Goal: Check status: Check status

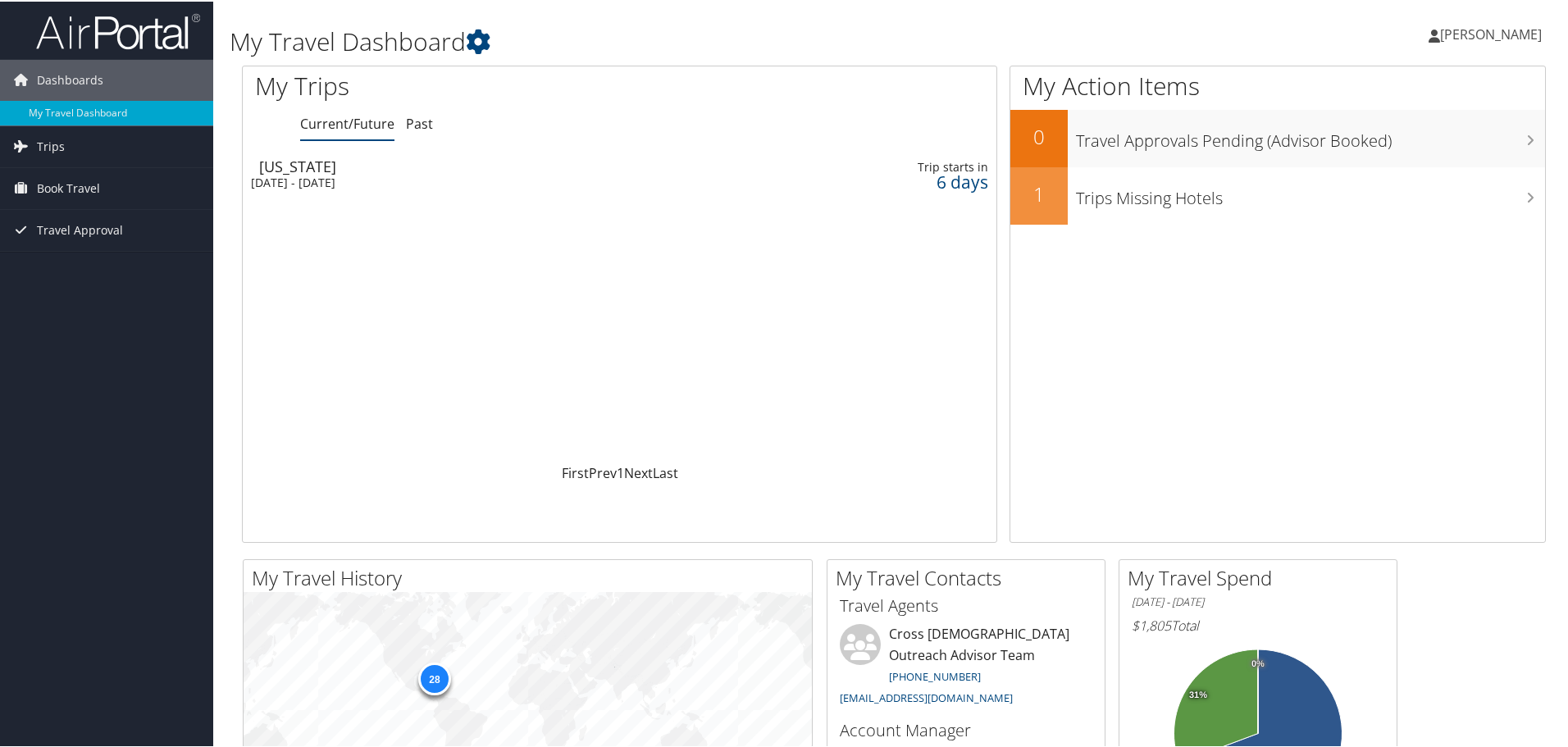
click at [389, 178] on div "Sun 19 Oct 2025 - Thu 23 Oct 2025" at bounding box center [486, 182] width 471 height 15
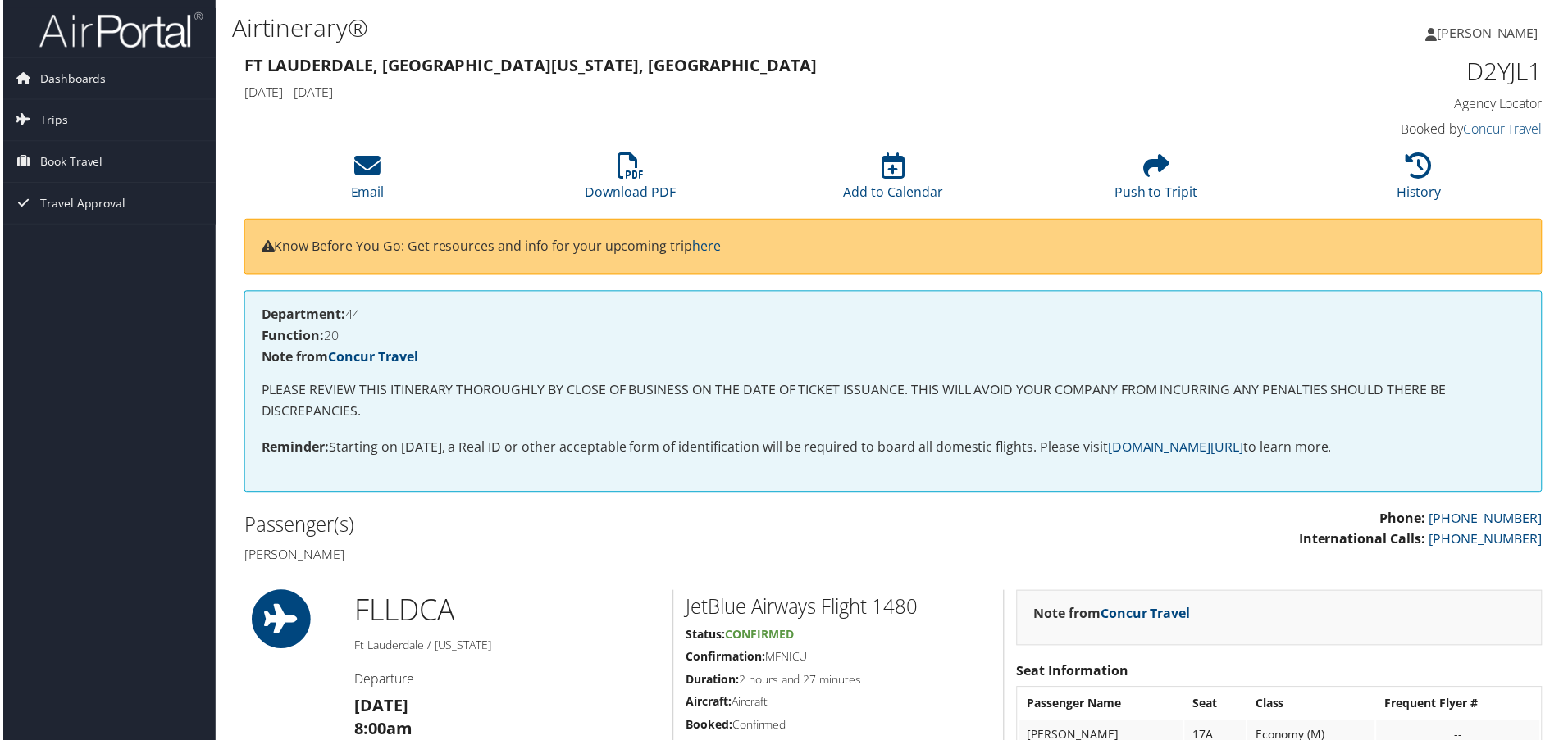
scroll to position [0, 9]
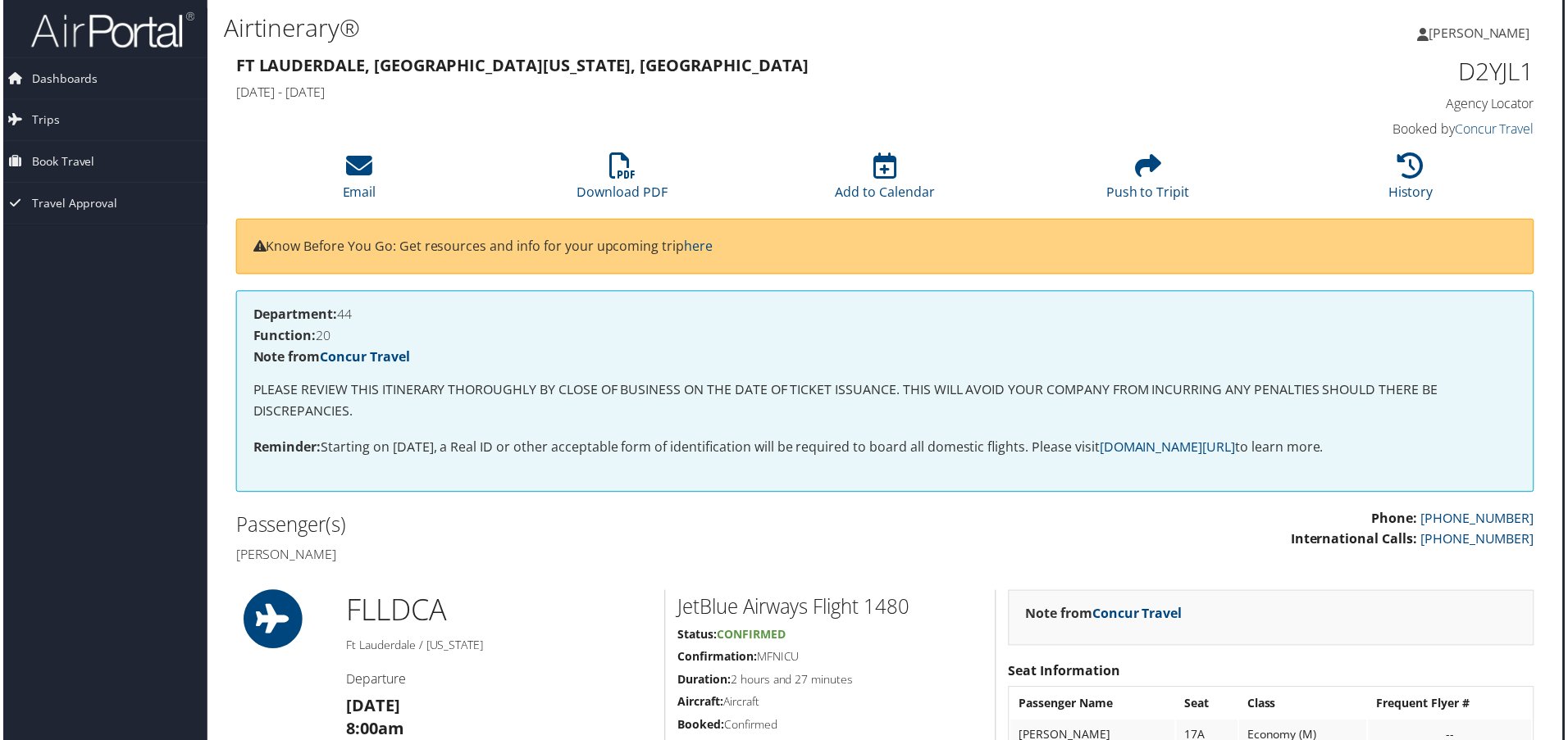
drag, startPoint x: 1567, startPoint y: 228, endPoint x: 1579, endPoint y: 341, distance: 113.6
click at [1567, 341] on html "Menu Dashboards ► My Travel Dashboard Trips ► Current/Future Trips Past Trips T…" at bounding box center [778, 373] width 1575 height 747
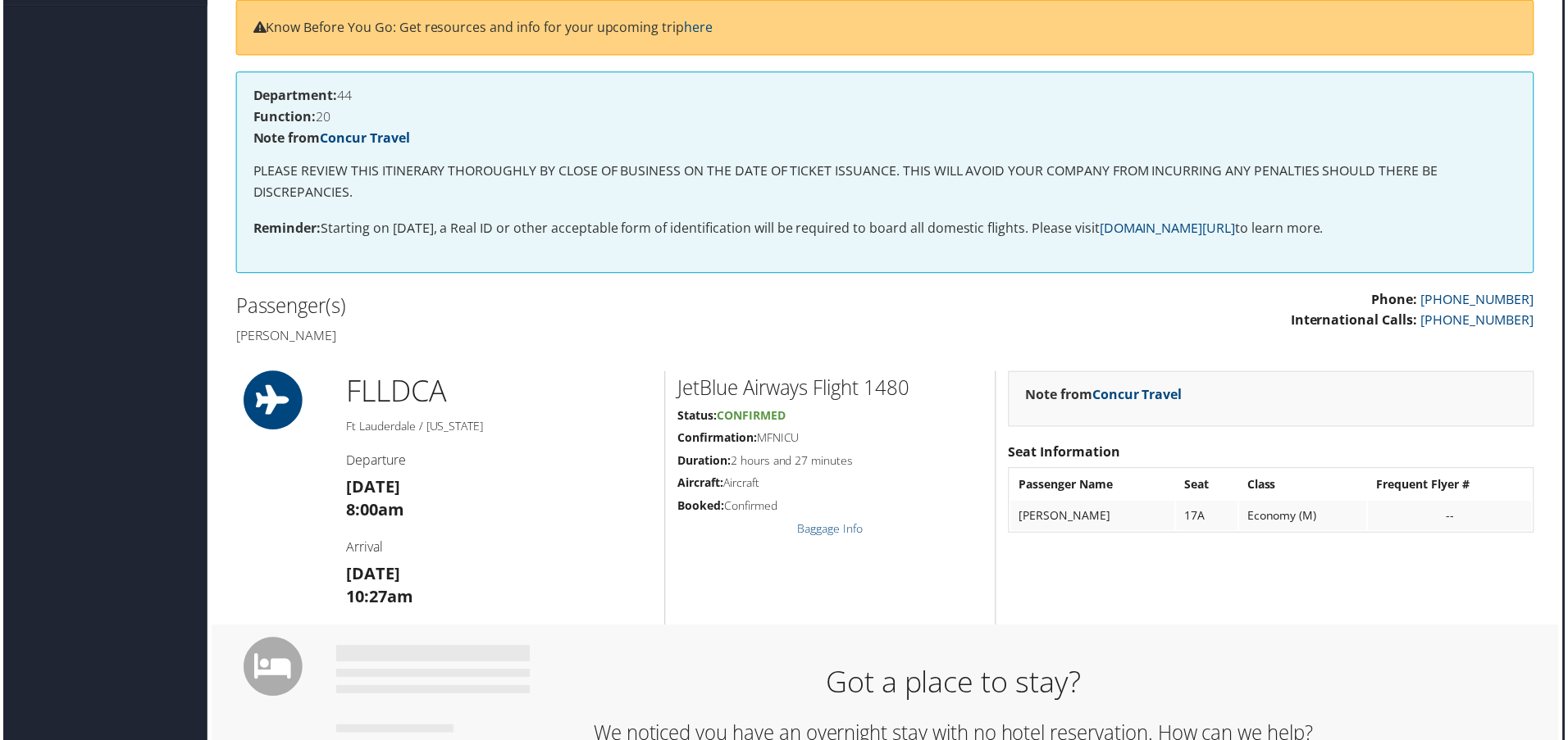
scroll to position [320, 9]
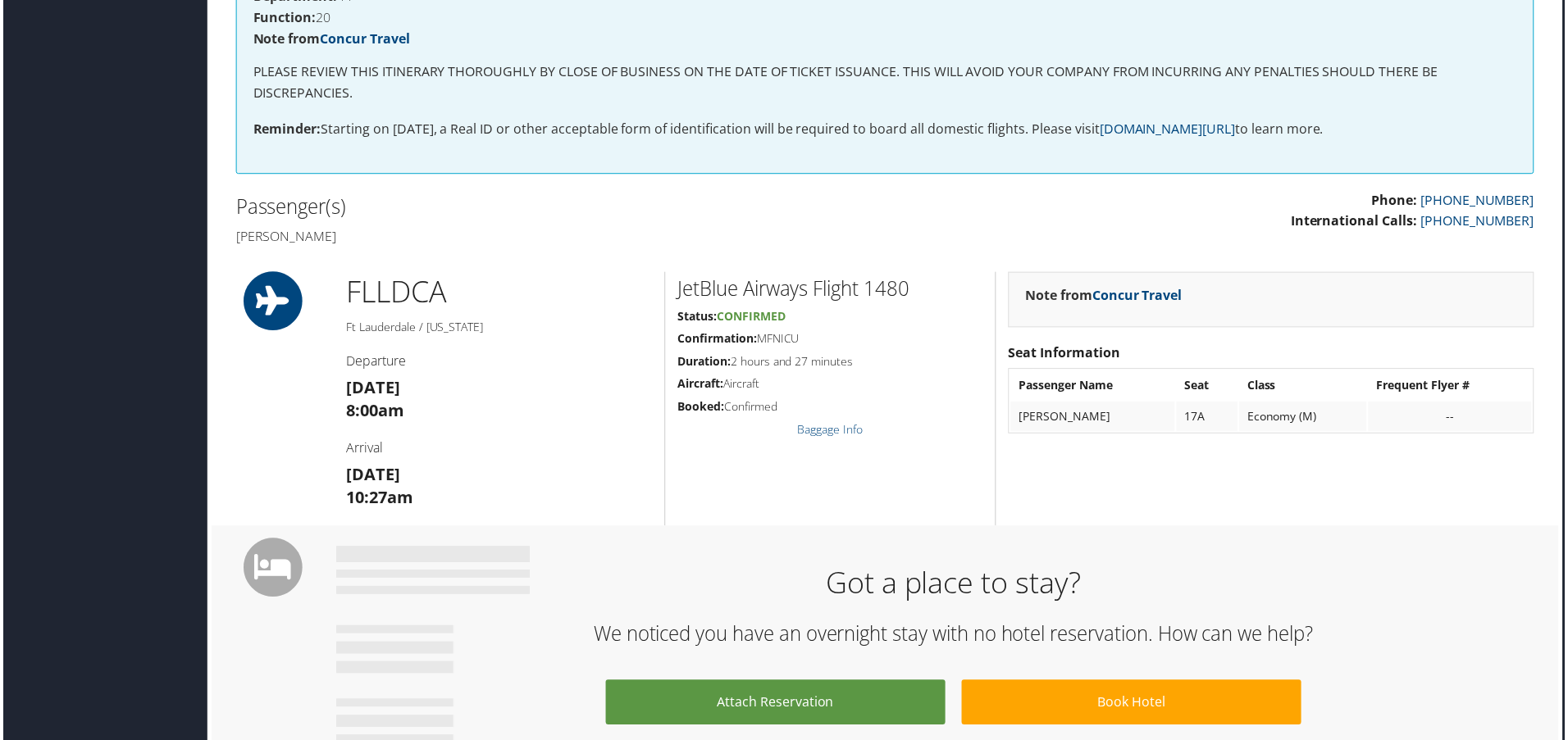
click at [1450, 419] on div "--" at bounding box center [1453, 419] width 147 height 15
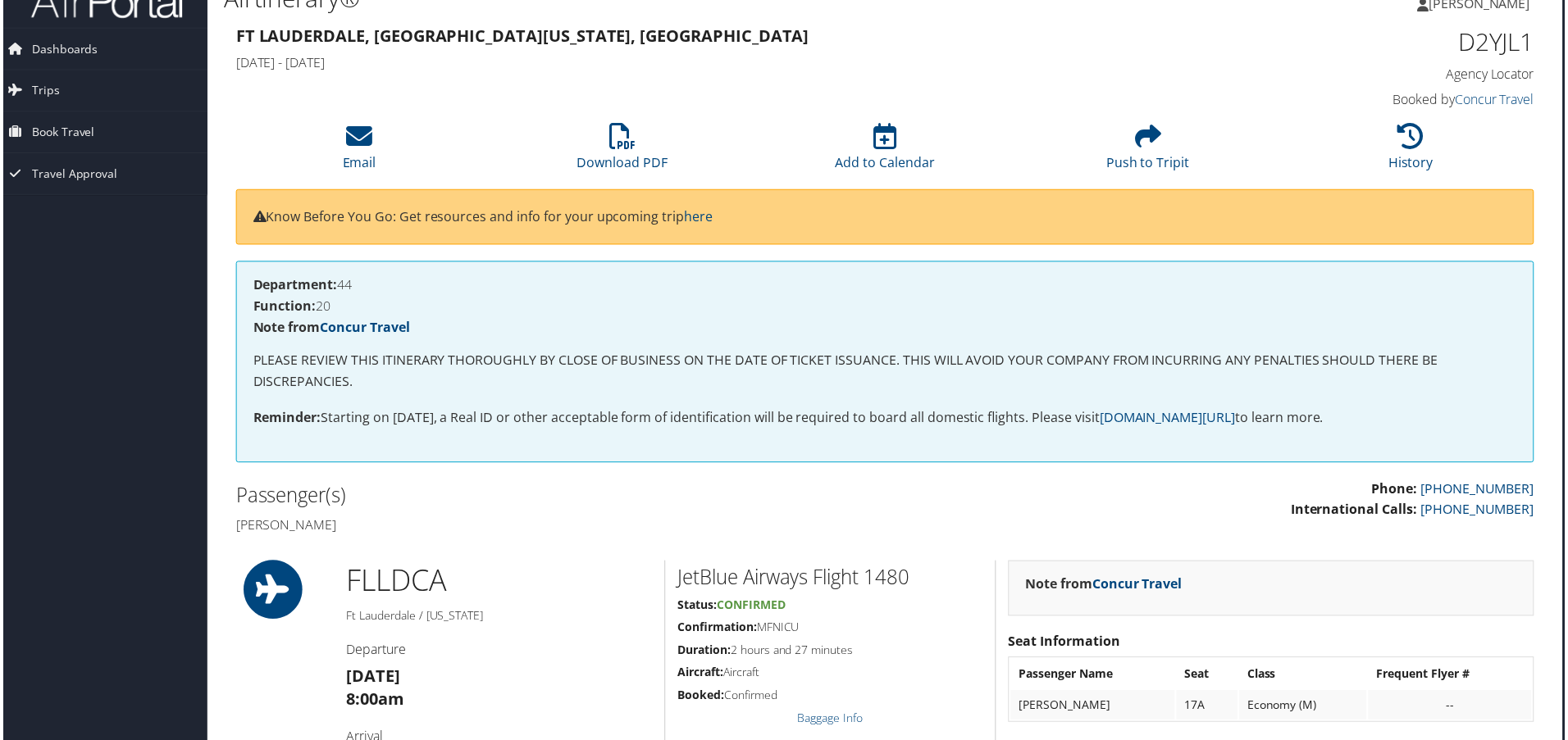
scroll to position [0, 9]
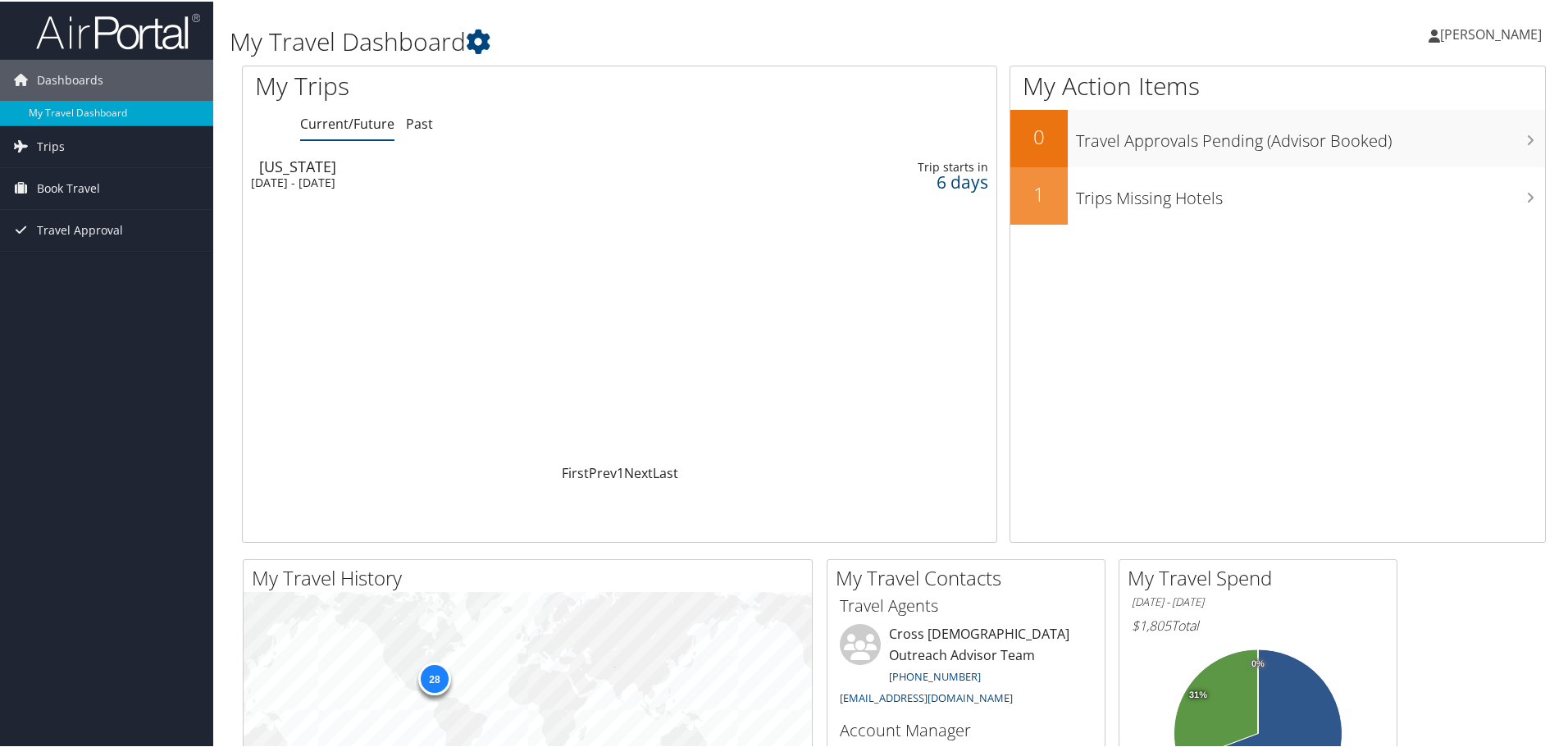
click at [1456, 39] on span "[PERSON_NAME]" at bounding box center [1491, 32] width 102 height 18
click at [1433, 144] on link "View Travel Profile" at bounding box center [1448, 146] width 183 height 28
